Goal: Information Seeking & Learning: Learn about a topic

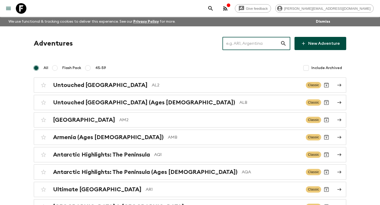
click at [255, 44] on input "text" at bounding box center [251, 43] width 58 height 15
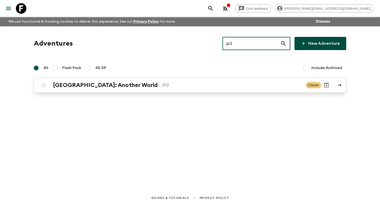
type input "jp2"
click at [193, 84] on p "JP2" at bounding box center [232, 85] width 140 height 6
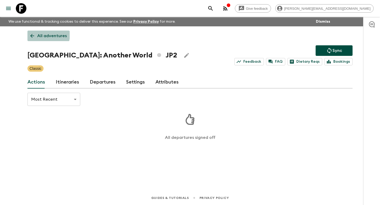
click at [32, 32] on link "All adventures" at bounding box center [48, 36] width 42 height 11
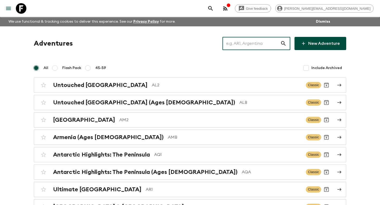
click at [244, 48] on input "text" at bounding box center [251, 43] width 58 height 15
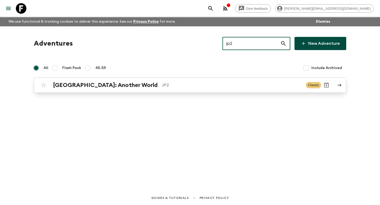
type input "jp2"
click at [188, 87] on p "JP2" at bounding box center [232, 85] width 140 height 6
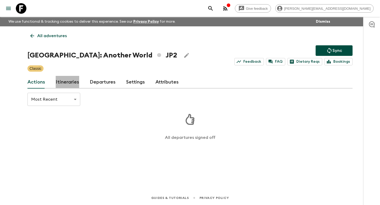
click at [77, 81] on link "Itineraries" at bounding box center [67, 82] width 23 height 13
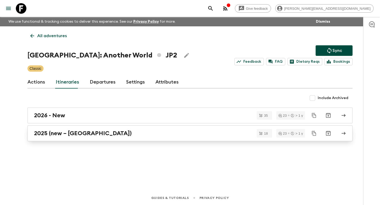
click at [92, 135] on div "2025 (new – [GEOGRAPHIC_DATA])" at bounding box center [185, 133] width 302 height 7
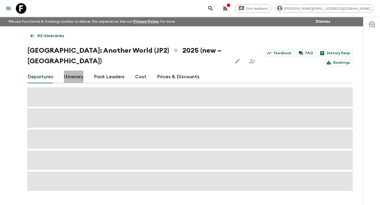
click at [78, 71] on link "Itinerary" at bounding box center [74, 77] width 20 height 13
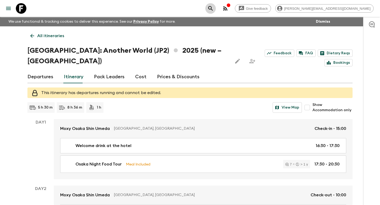
click at [214, 8] on icon "search adventures" at bounding box center [210, 8] width 6 height 6
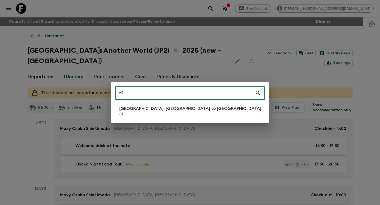
type input "cl1"
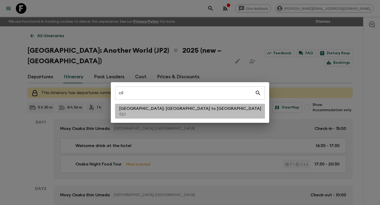
click at [200, 106] on li "[GEOGRAPHIC_DATA]: [GEOGRAPHIC_DATA] to [GEOGRAPHIC_DATA] CL1" at bounding box center [190, 111] width 150 height 15
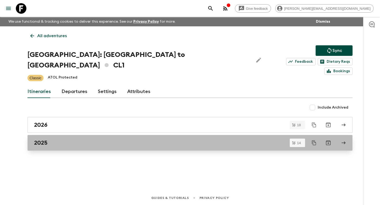
click at [66, 140] on div "2025" at bounding box center [185, 143] width 302 height 7
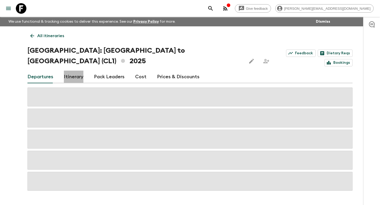
click at [76, 71] on link "Itinerary" at bounding box center [74, 77] width 20 height 13
